Goal: Task Accomplishment & Management: Manage account settings

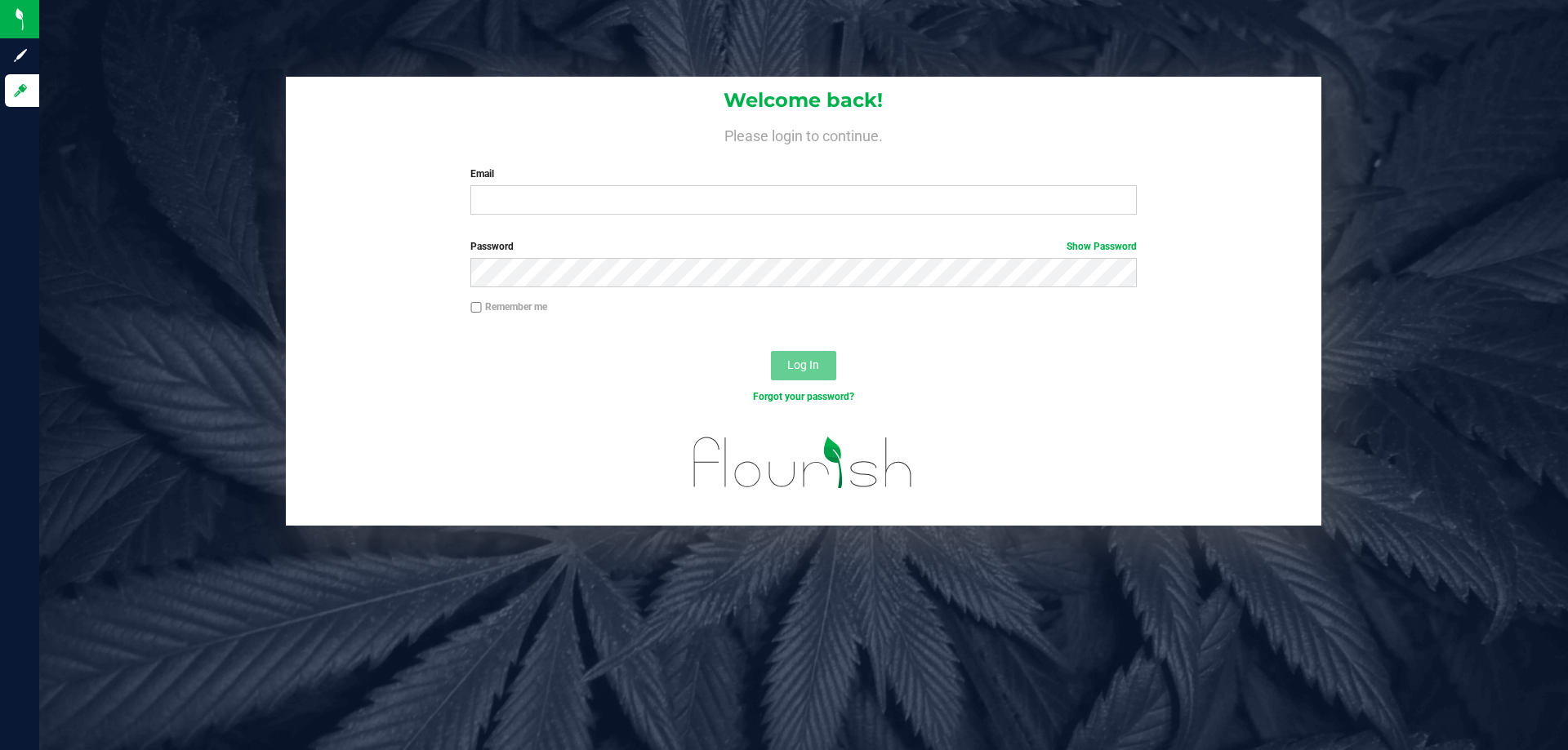
click at [763, 184] on div "Email Required Please format your email correctly." at bounding box center [802, 190] width 690 height 48
click at [763, 190] on input "Email" at bounding box center [802, 200] width 666 height 30
type input "[EMAIL_ADDRESS][DOMAIN_NAME]"
click at [771, 351] on button "Log In" at bounding box center [803, 365] width 65 height 30
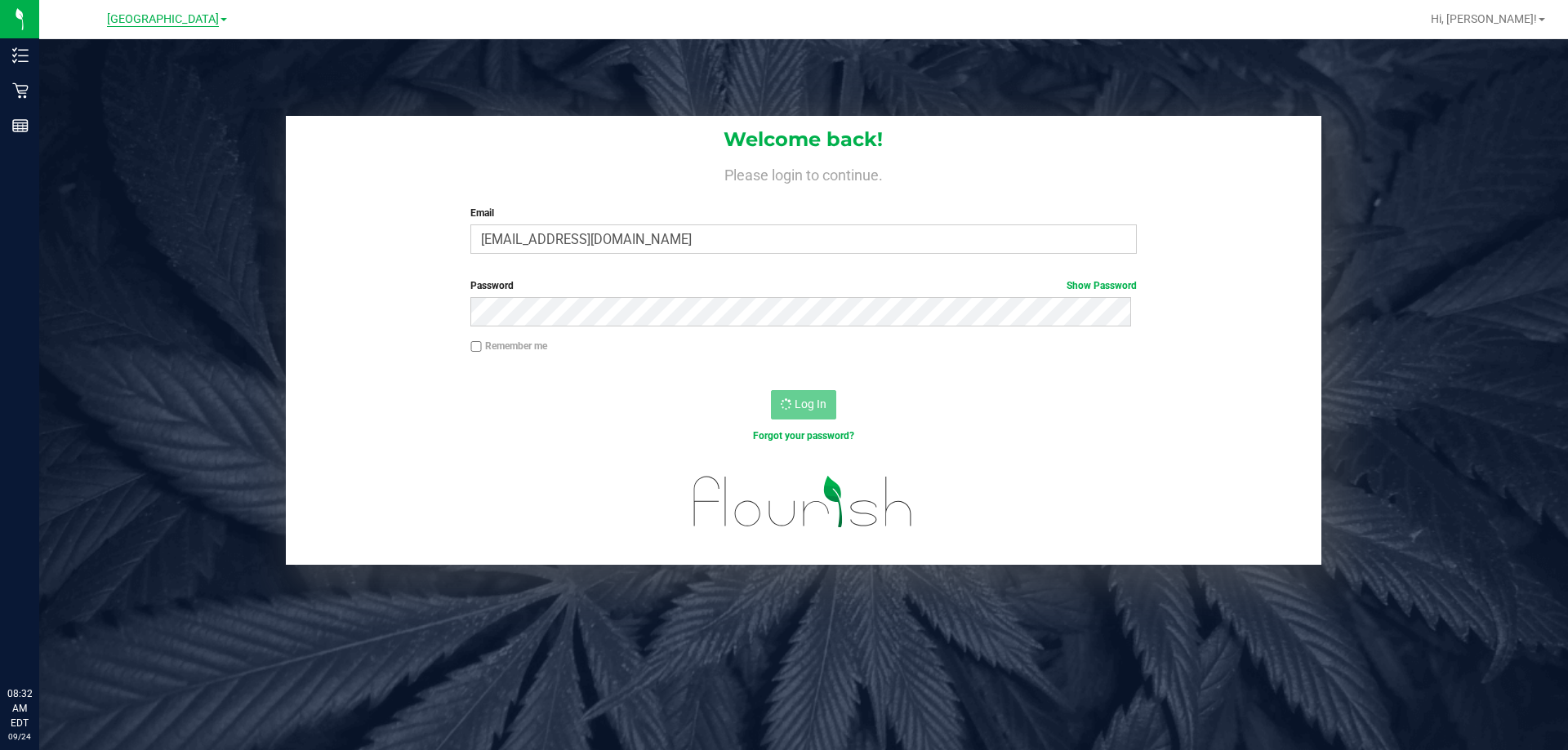
click at [131, 18] on span "[GEOGRAPHIC_DATA]" at bounding box center [163, 19] width 112 height 15
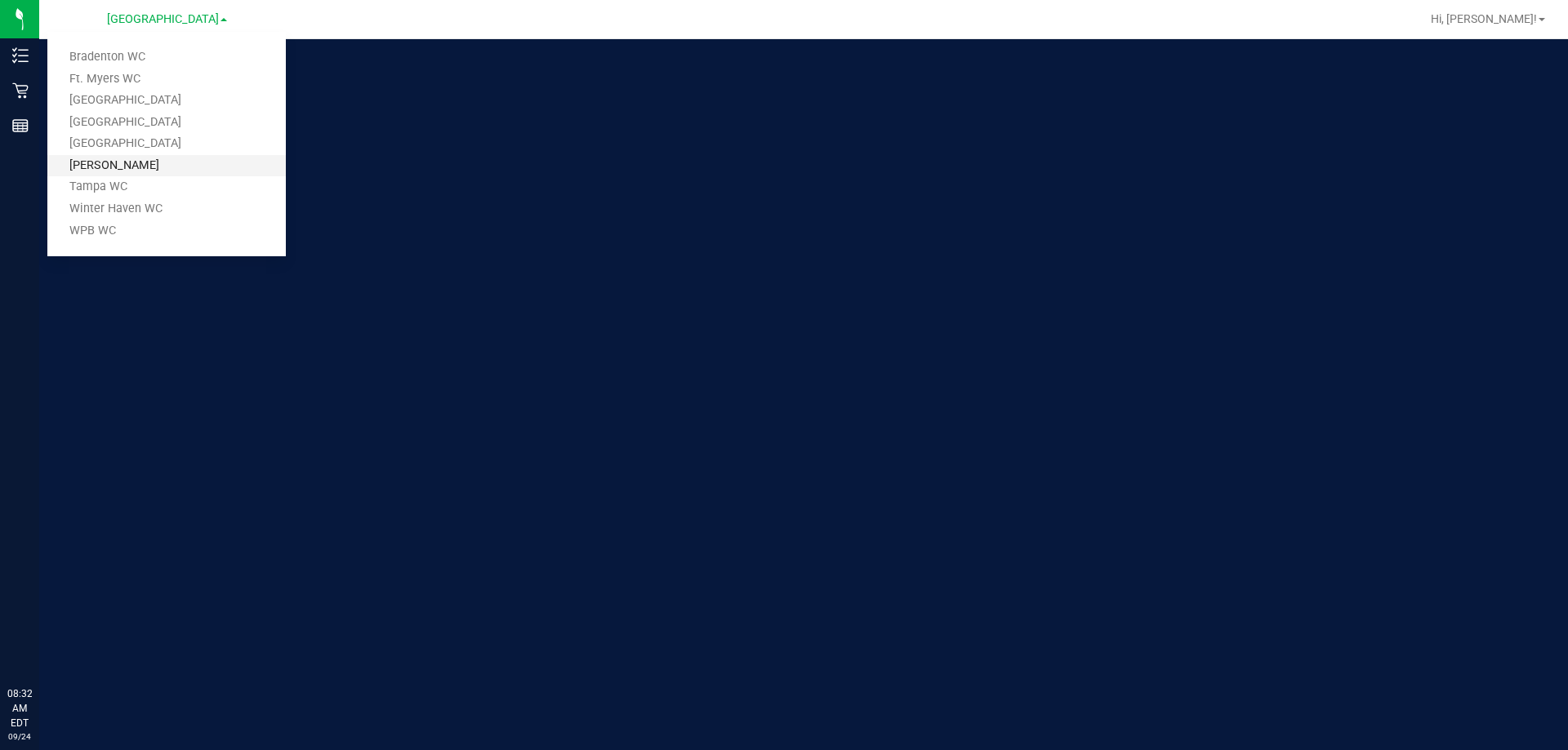
click at [149, 165] on link "[PERSON_NAME]" at bounding box center [166, 165] width 238 height 22
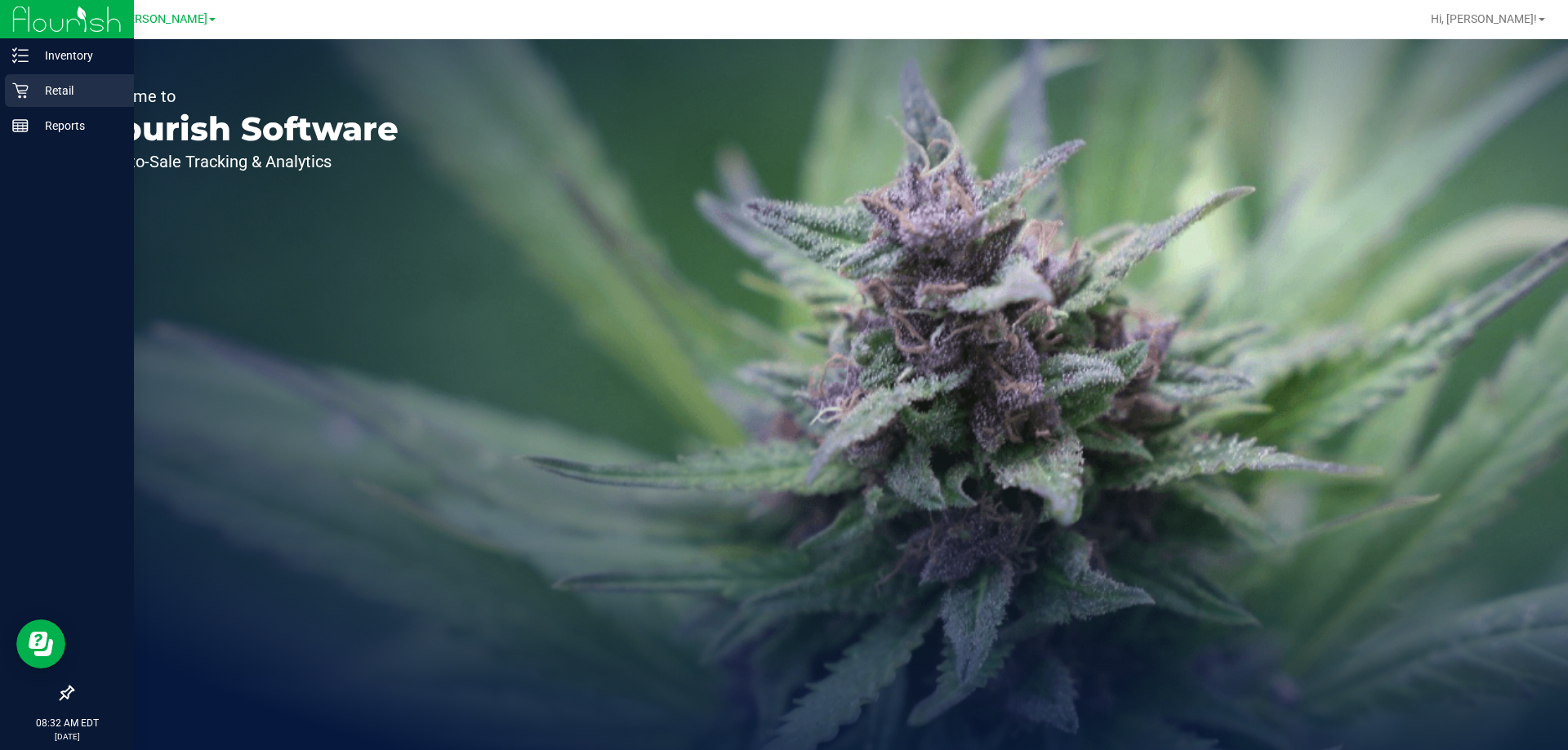
click at [18, 97] on icon at bounding box center [20, 90] width 17 height 17
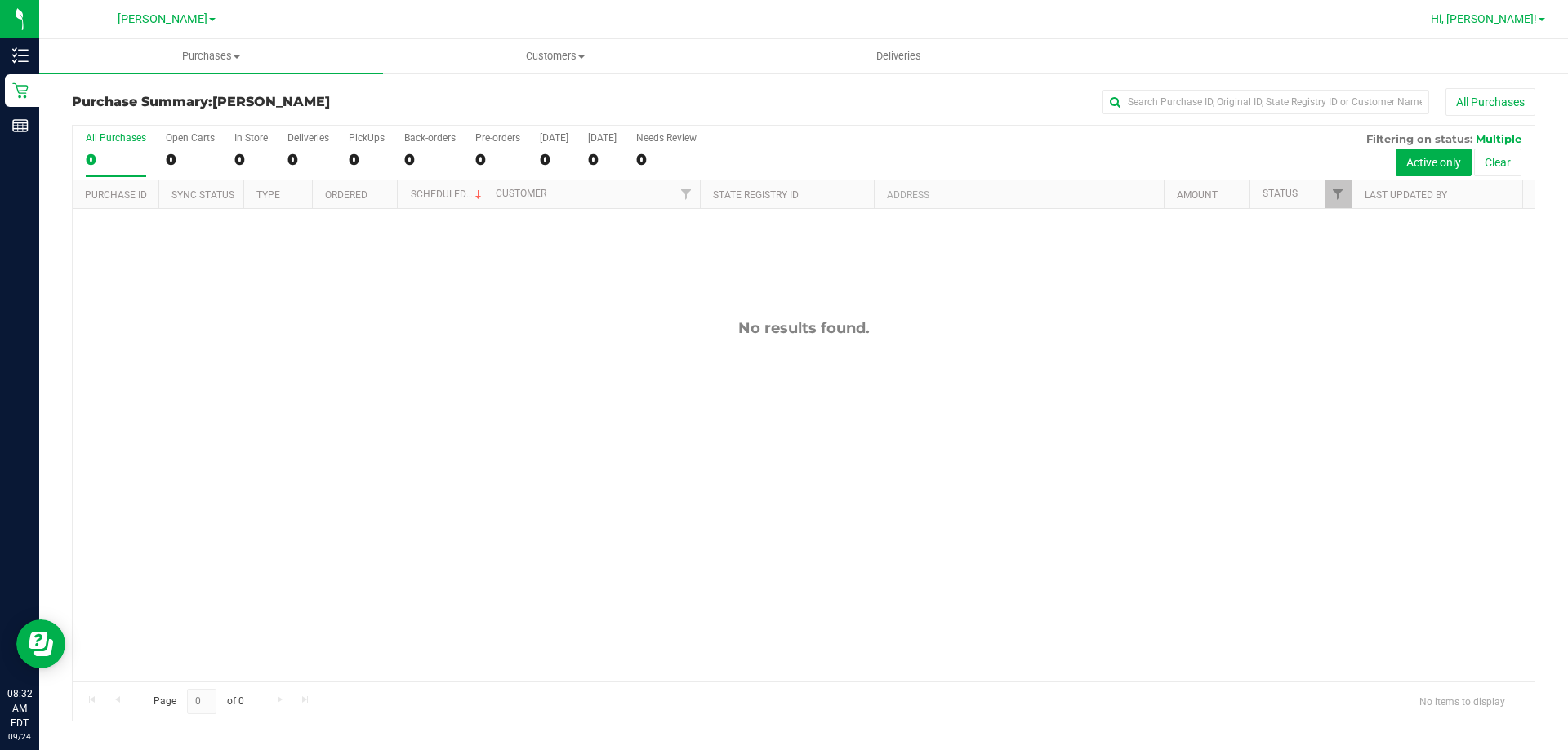
click at [1522, 14] on span "Hi, [PERSON_NAME]!" at bounding box center [1484, 18] width 106 height 13
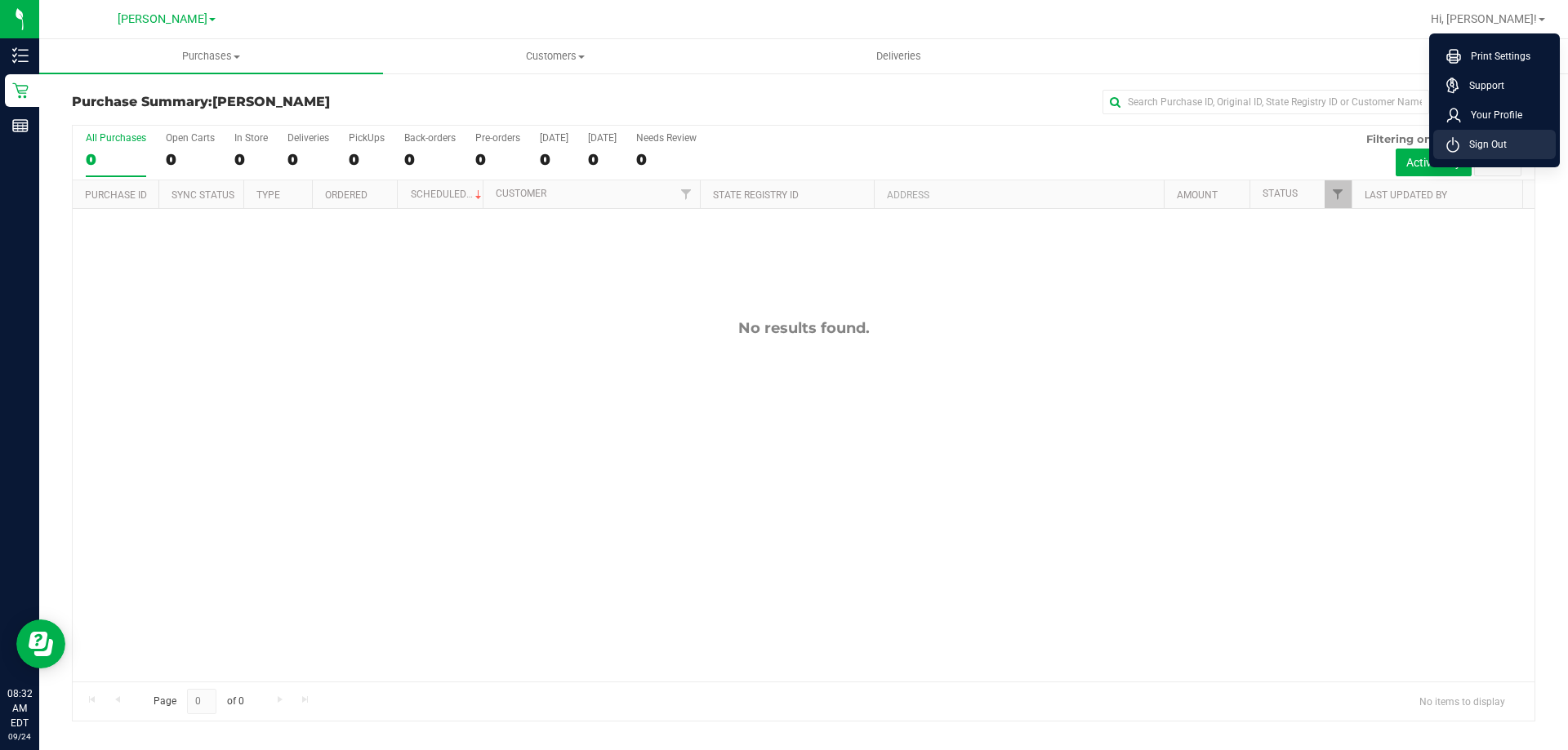
click at [1494, 143] on span "Sign Out" at bounding box center [1483, 144] width 47 height 17
